Goal: Find specific page/section: Find specific page/section

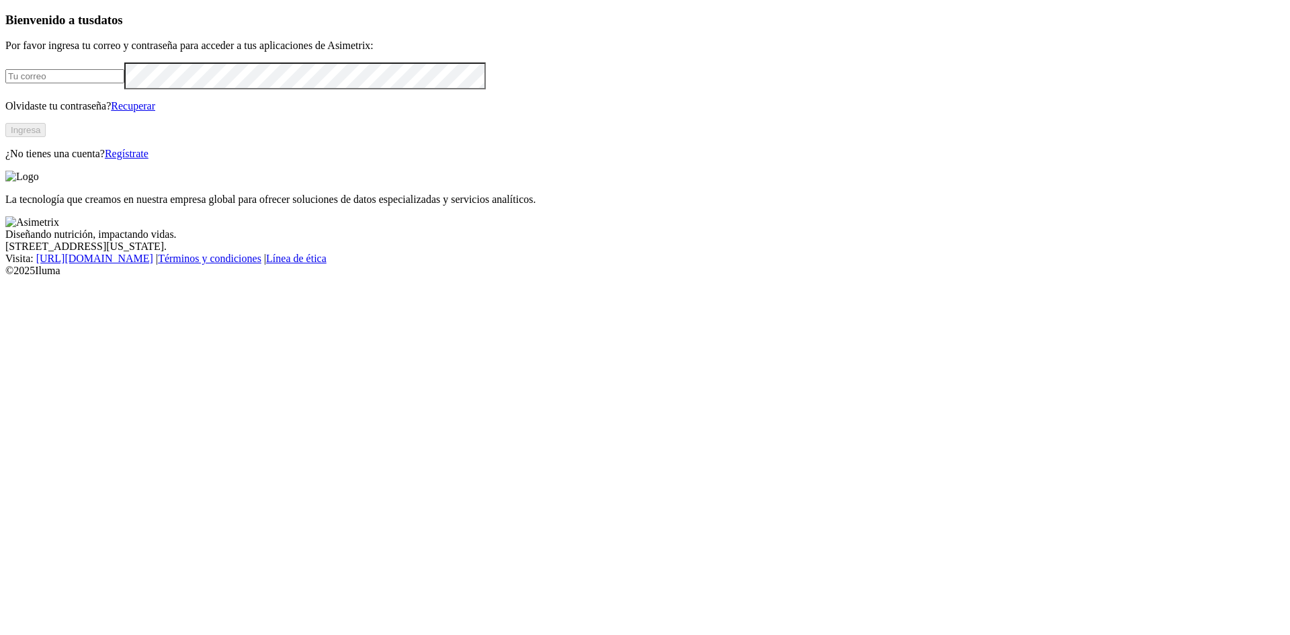
click at [124, 83] on input "email" at bounding box center [64, 76] width 119 height 14
click at [5, 277] on com-1password-button at bounding box center [5, 277] width 0 height 0
type input "[PERSON_NAME][EMAIL_ADDRESS][PERSON_NAME][DOMAIN_NAME]"
click at [46, 137] on button "Ingresa" at bounding box center [25, 130] width 40 height 14
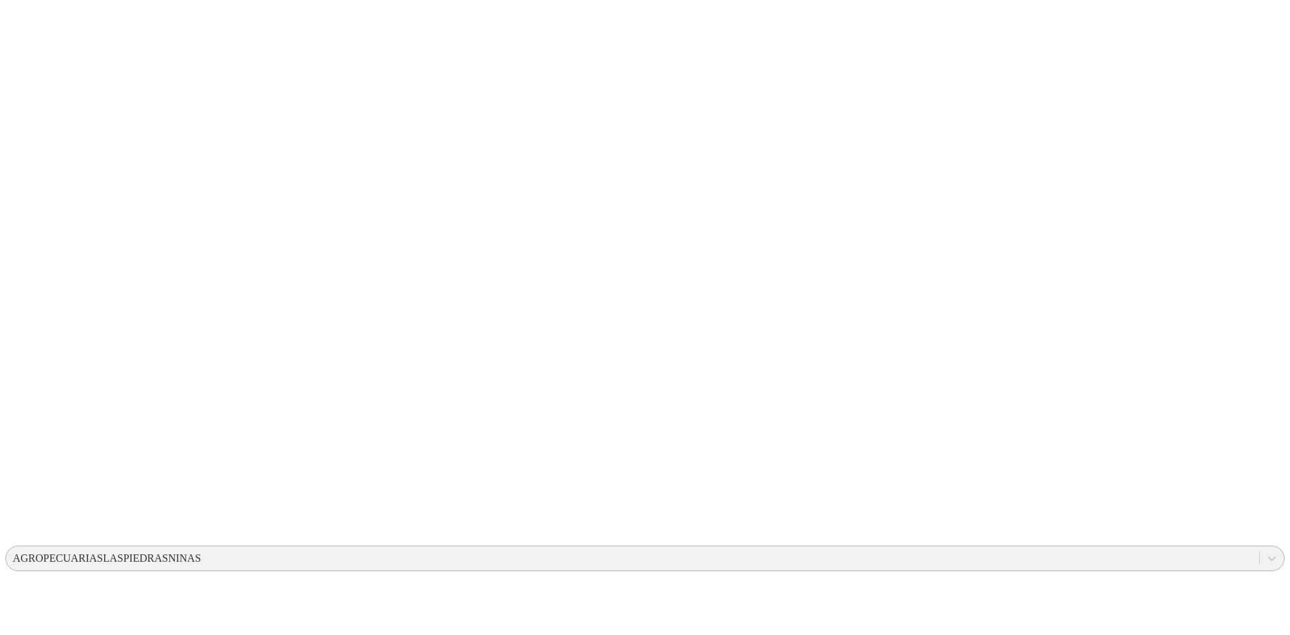
click at [201, 552] on div "AGROPECUARIASLASPIEDRASNINAS" at bounding box center [107, 558] width 188 height 12
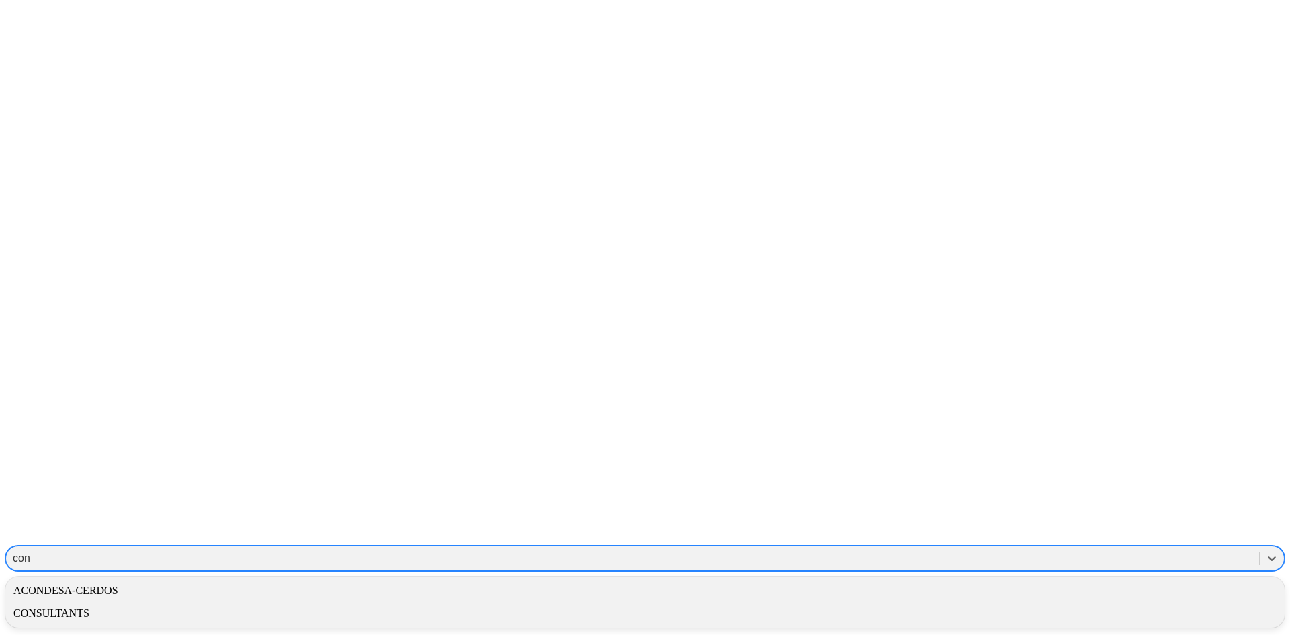
type input "cons"
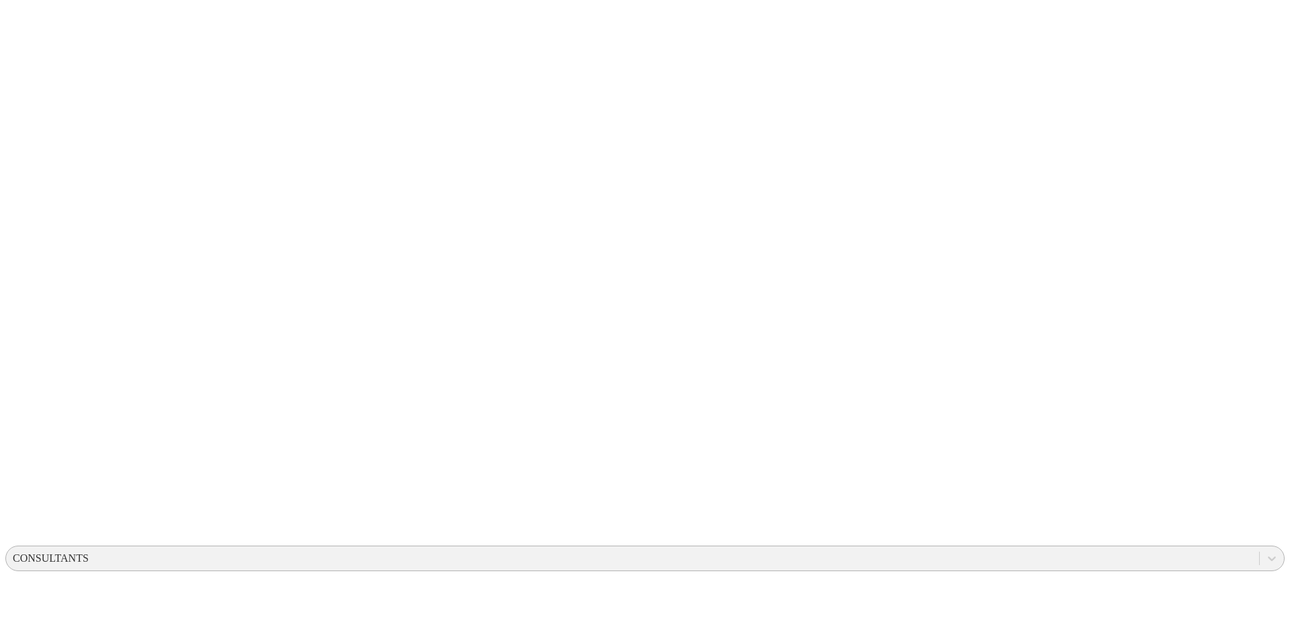
click at [974, 548] on div "CONSULTANTS" at bounding box center [632, 558] width 1253 height 20
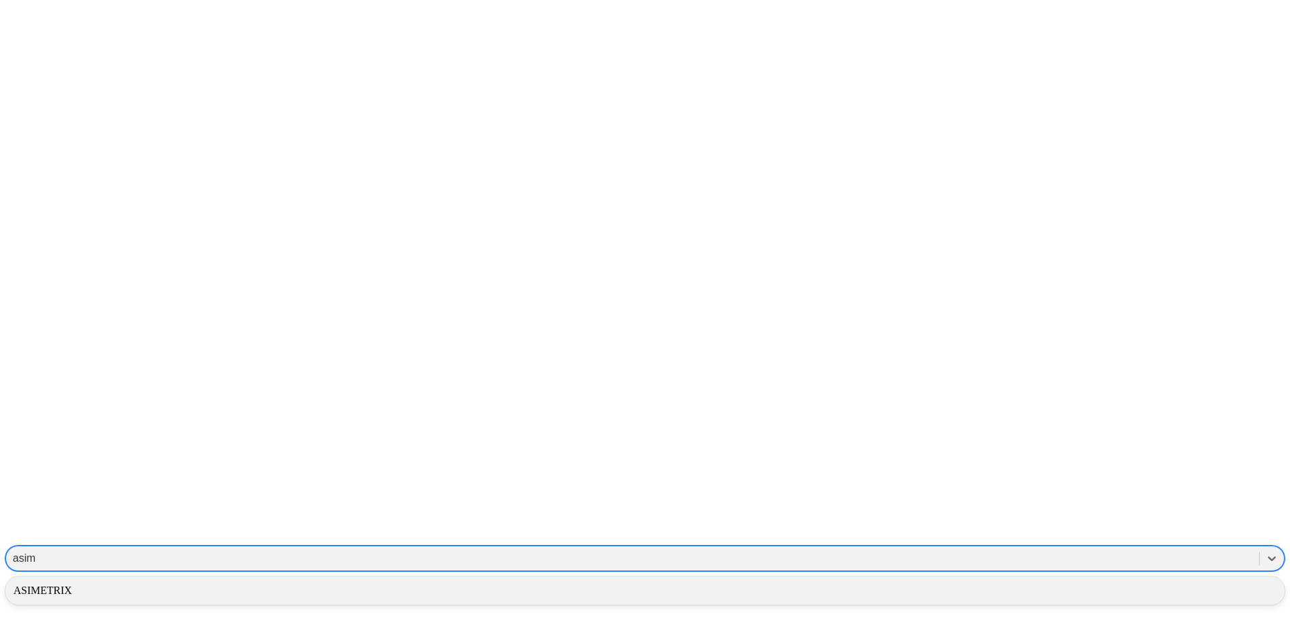
type input "asime"
